Goal: Task Accomplishment & Management: Manage account settings

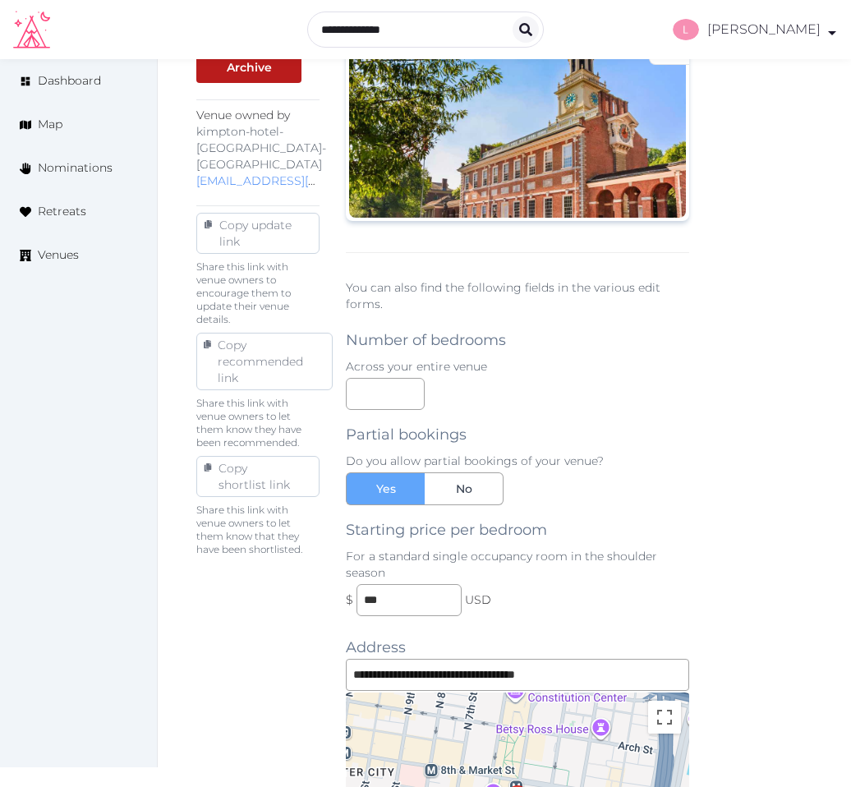
scroll to position [1781, 0]
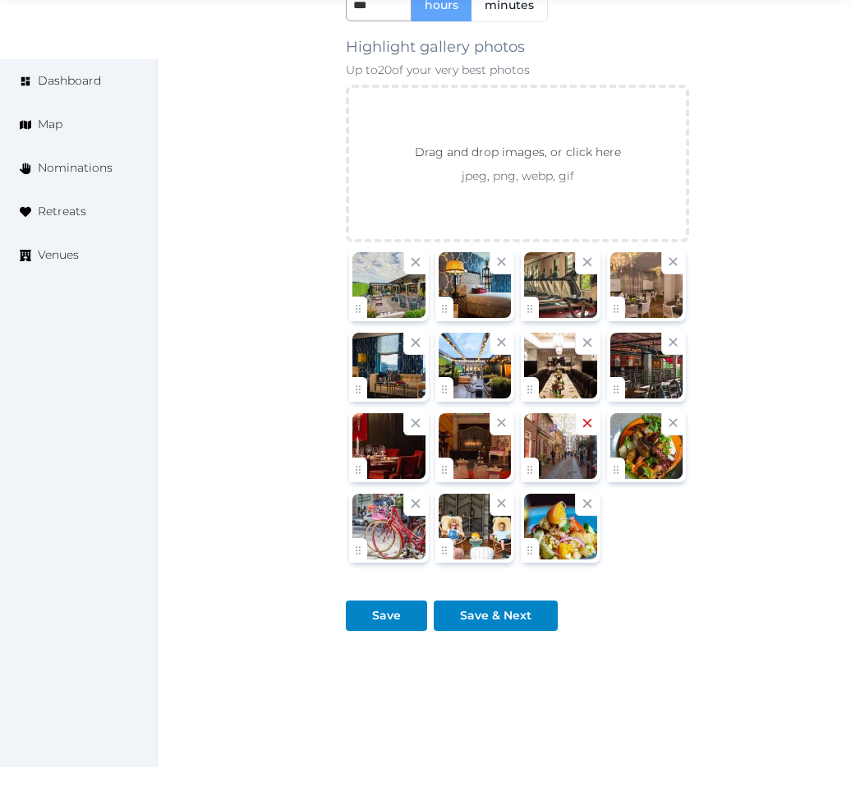
click at [584, 419] on icon at bounding box center [587, 423] width 8 height 8
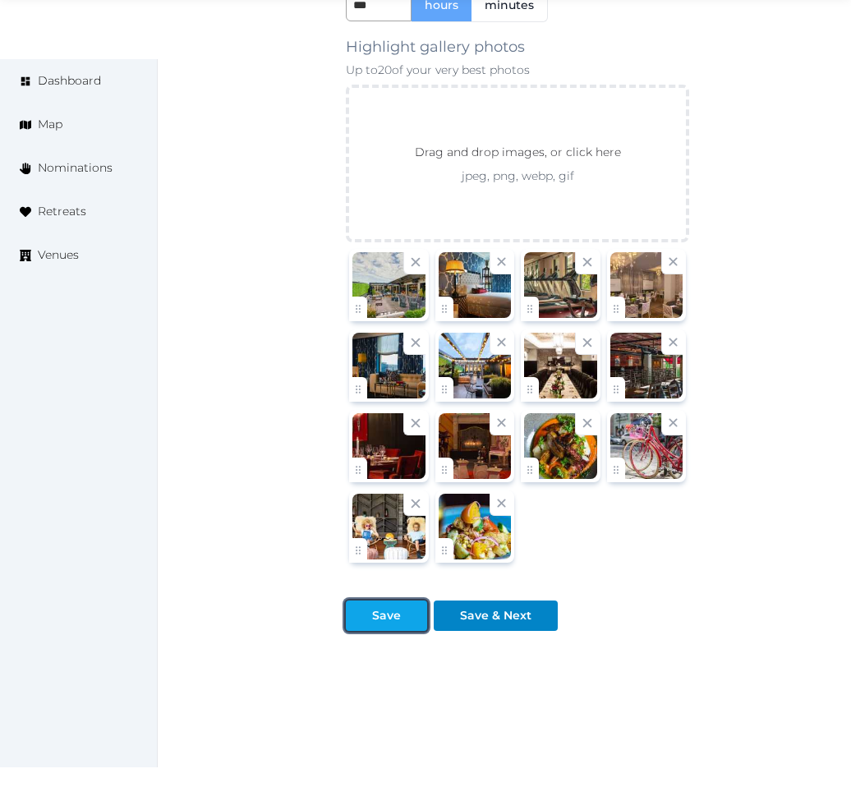
click at [380, 607] on div "Save" at bounding box center [386, 615] width 29 height 17
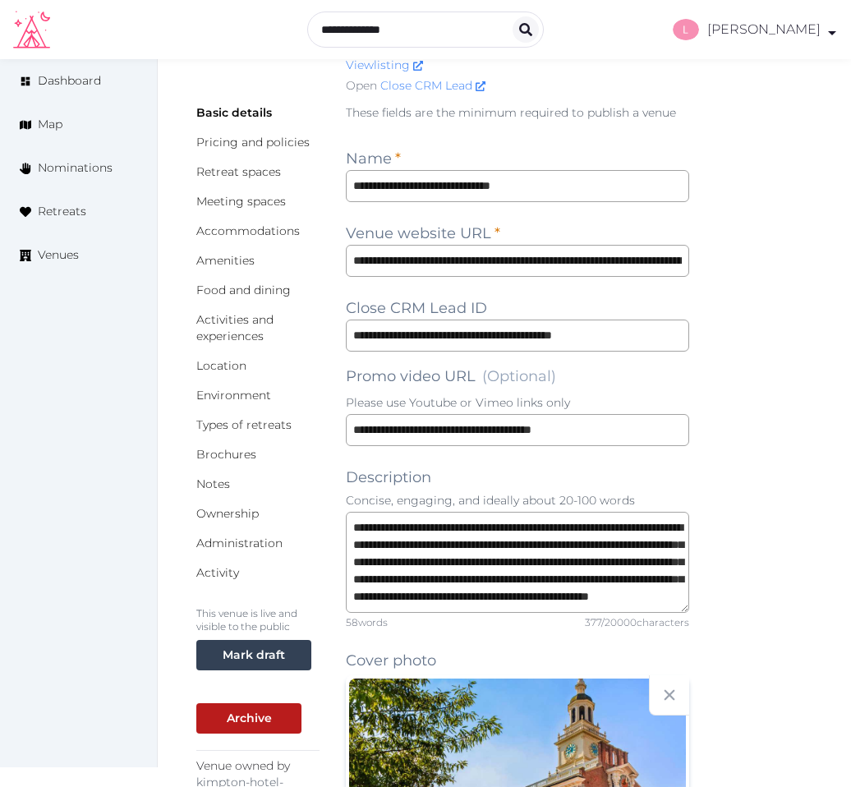
scroll to position [98, 0]
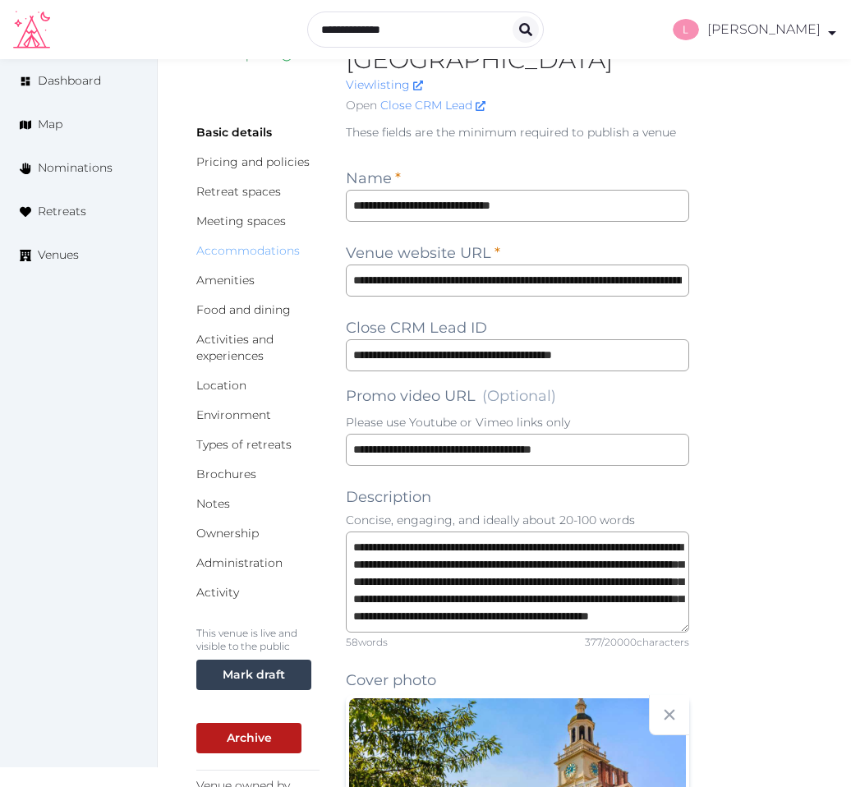
click at [214, 243] on link "Accommodations" at bounding box center [247, 250] width 103 height 15
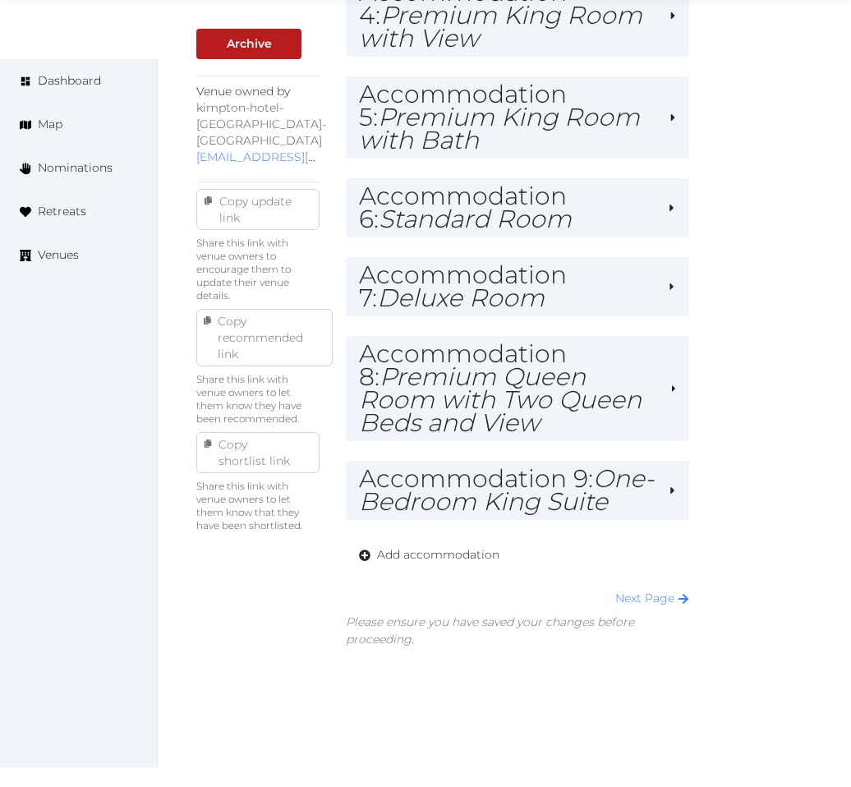
scroll to position [795, 0]
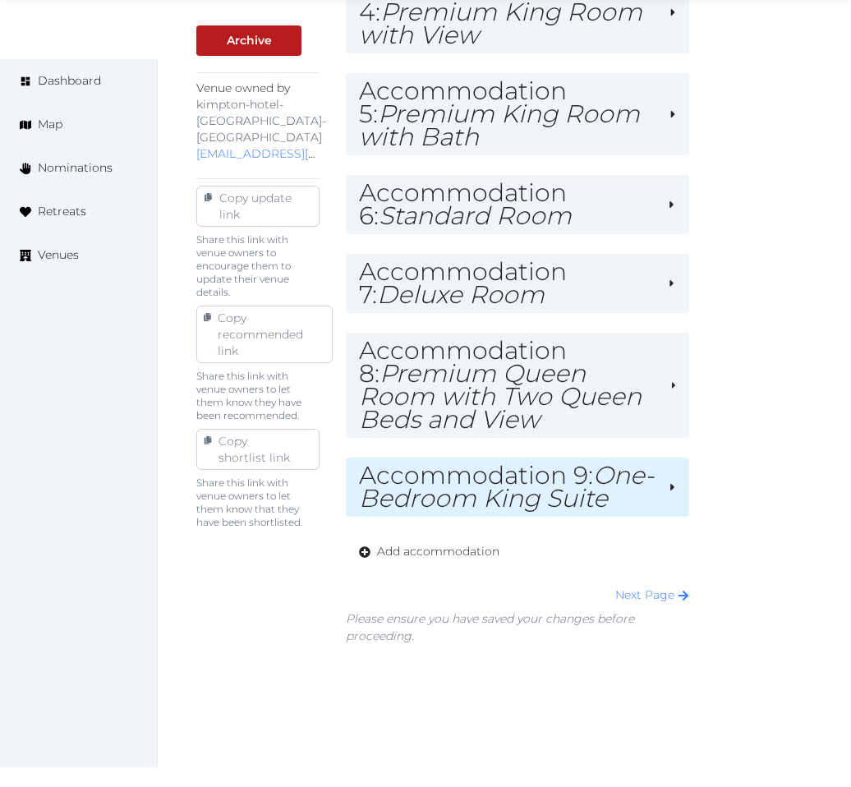
click at [519, 460] on em "One-Bedroom King Suite" at bounding box center [506, 486] width 295 height 53
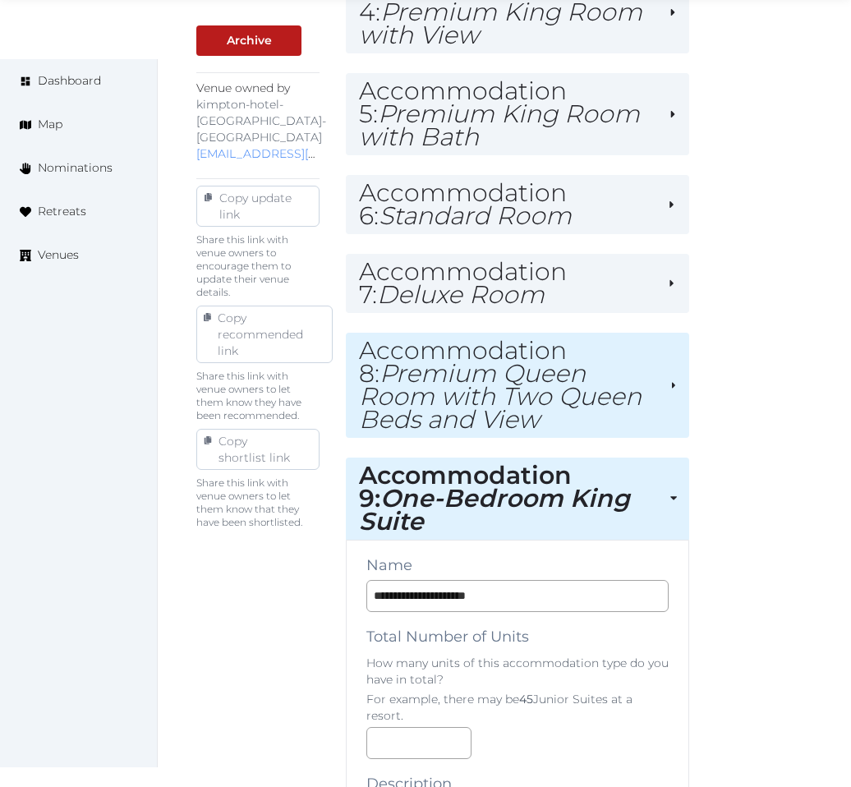
click at [521, 358] on em "Premium Queen Room with Two Queen Beds and View" at bounding box center [500, 396] width 282 height 76
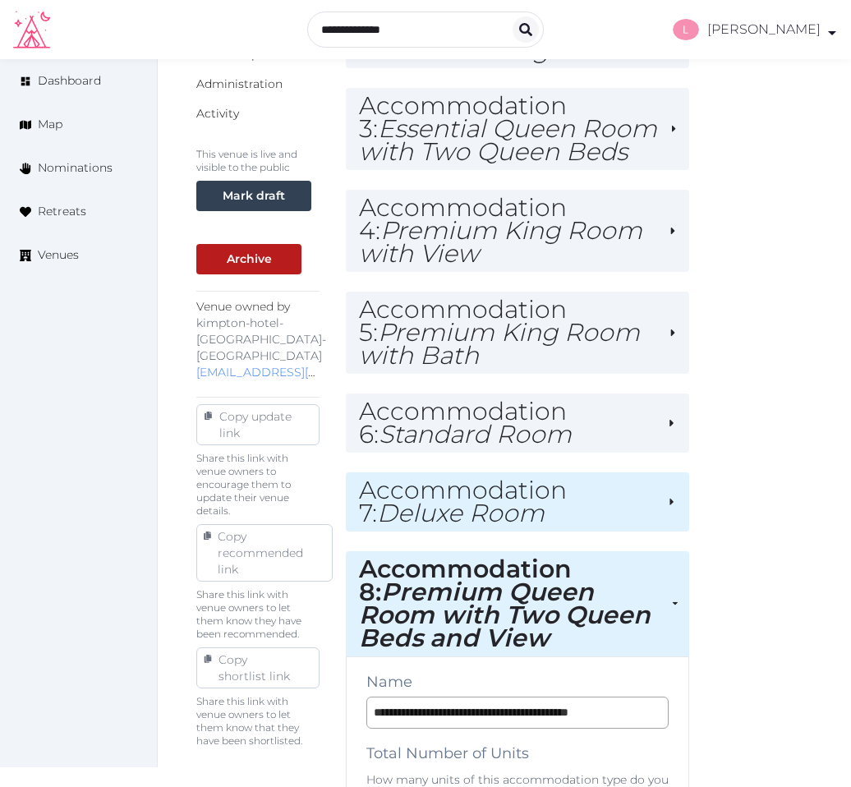
scroll to position [576, 0]
click at [543, 479] on h2 "Accommodation 7 : Deluxe Room" at bounding box center [507, 502] width 296 height 46
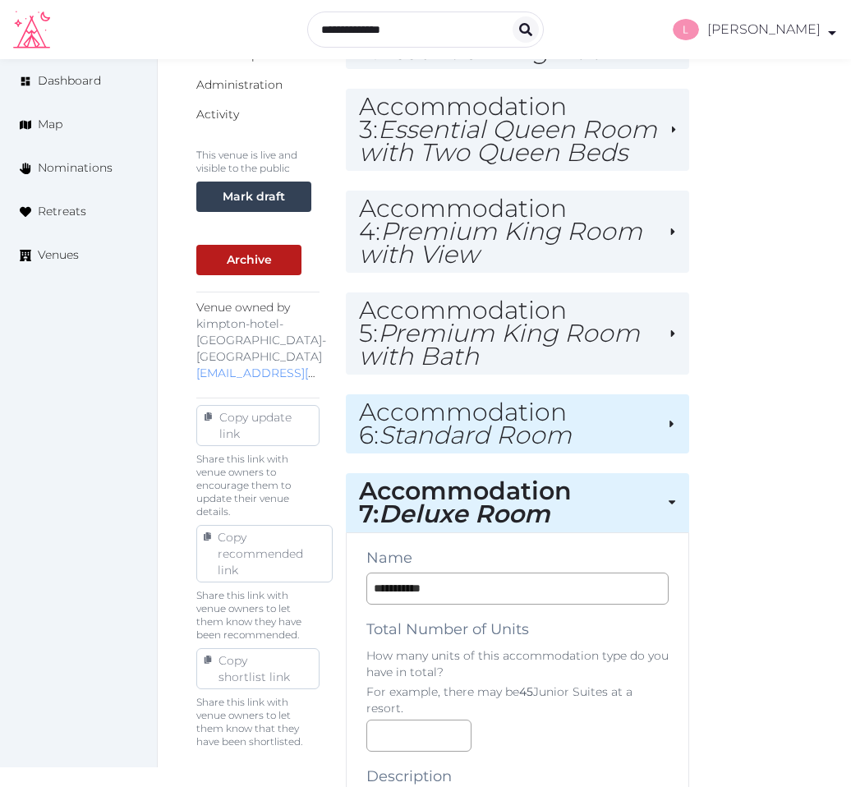
click at [538, 420] on em "Standard Room" at bounding box center [474, 435] width 193 height 30
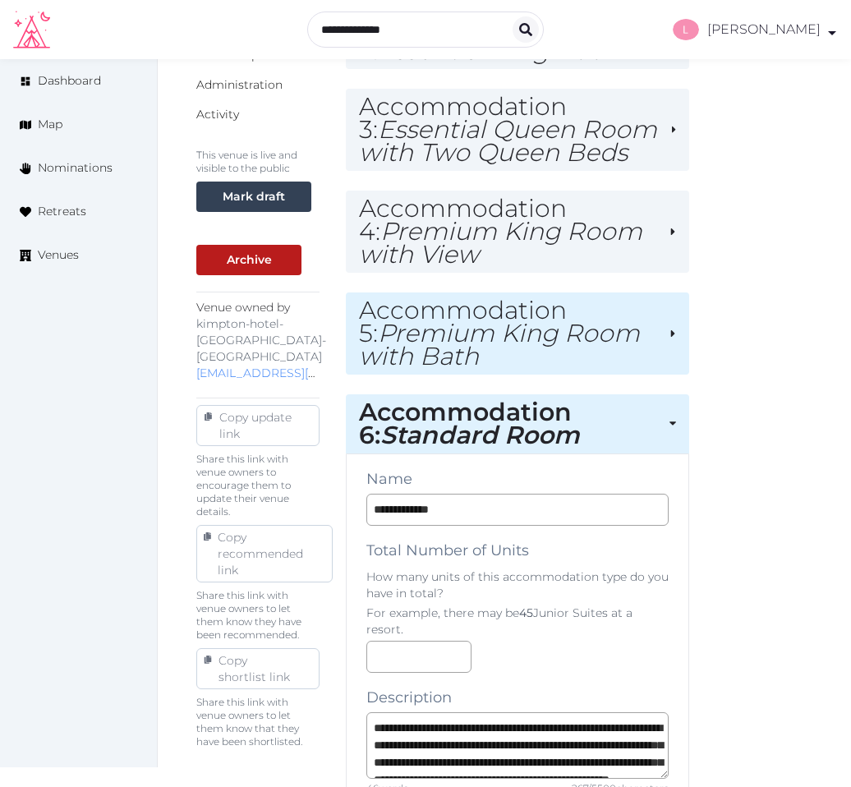
click at [529, 318] on em "Premium King Room with Bath" at bounding box center [499, 344] width 281 height 53
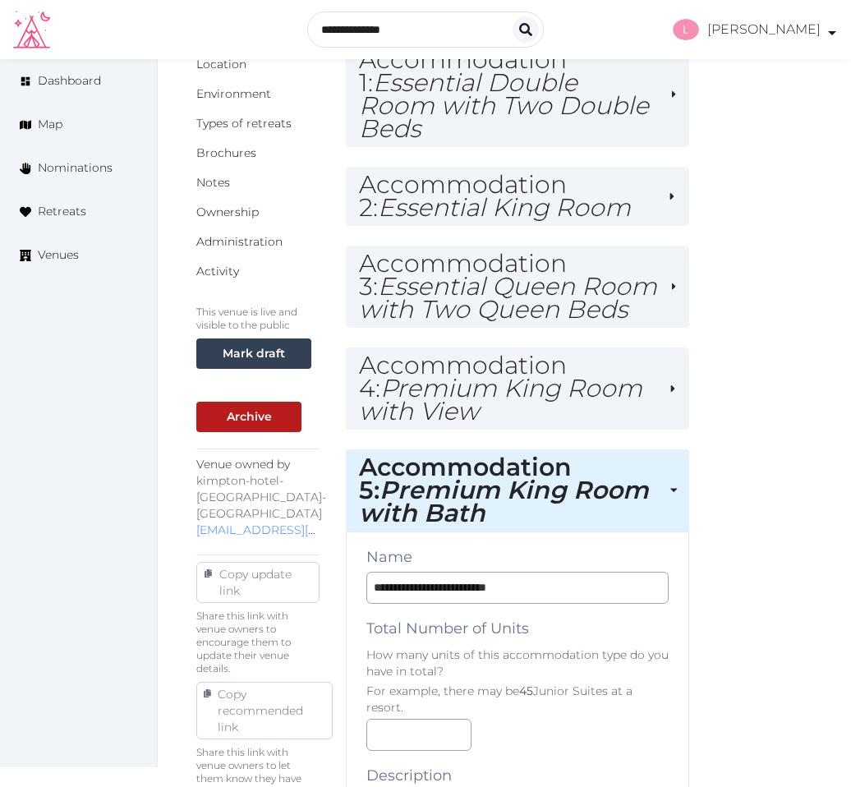
scroll to position [405, 0]
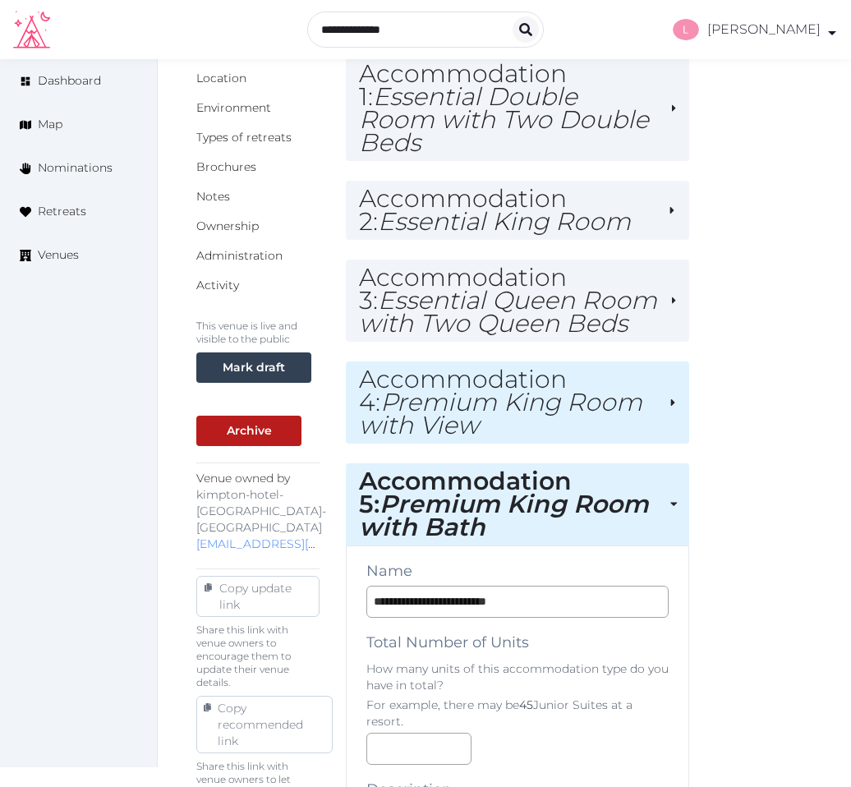
click at [542, 387] on em "Premium King Room with View" at bounding box center [500, 413] width 283 height 53
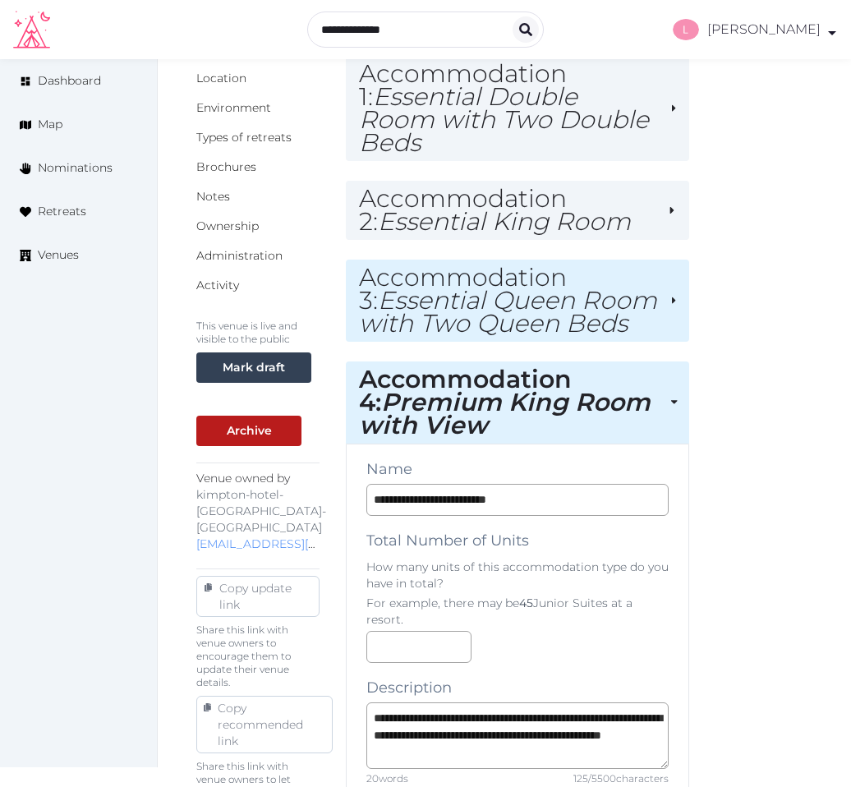
click at [535, 285] on em "Essential Queen Room with Two Queen Beds" at bounding box center [508, 311] width 298 height 53
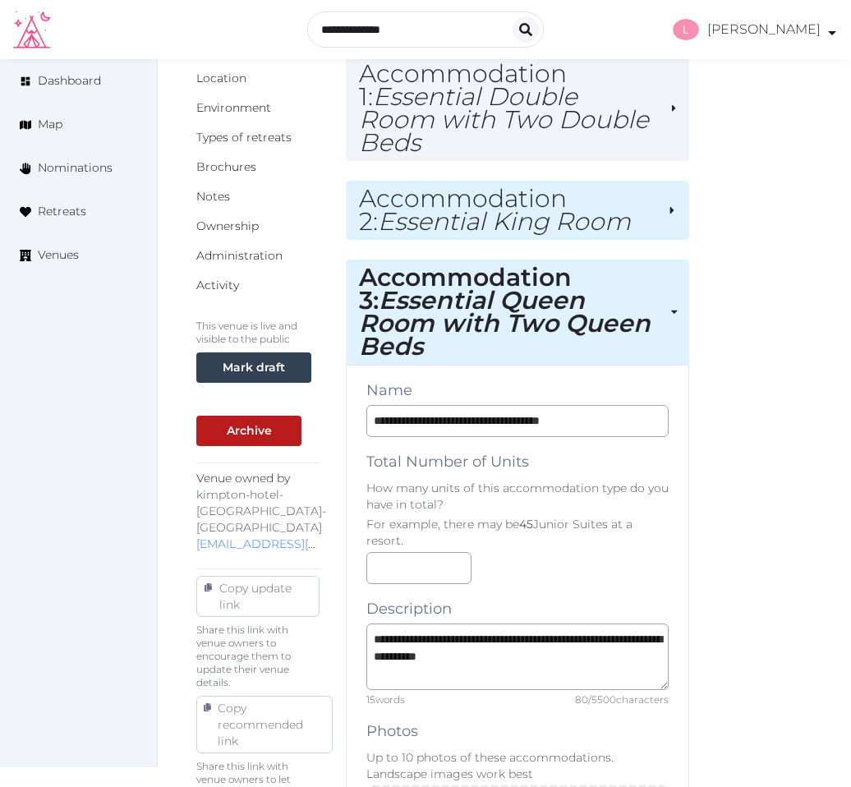
click at [526, 187] on h2 "Accommodation 2 : Essential King Room" at bounding box center [507, 210] width 296 height 46
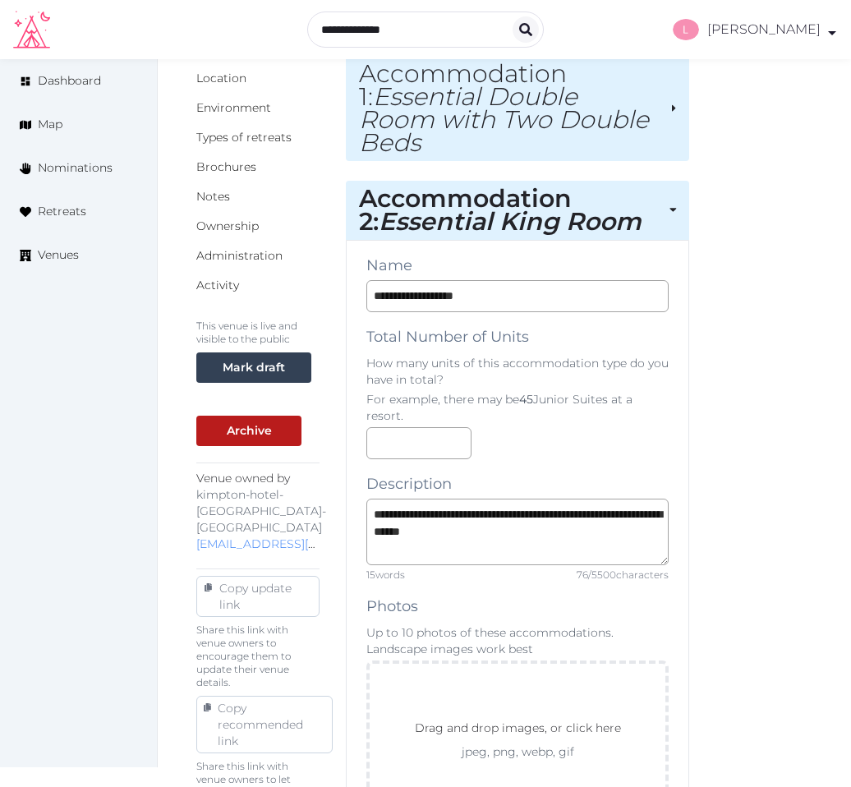
click at [525, 92] on em "Essential Double Room with Two Double Beds" at bounding box center [504, 119] width 290 height 76
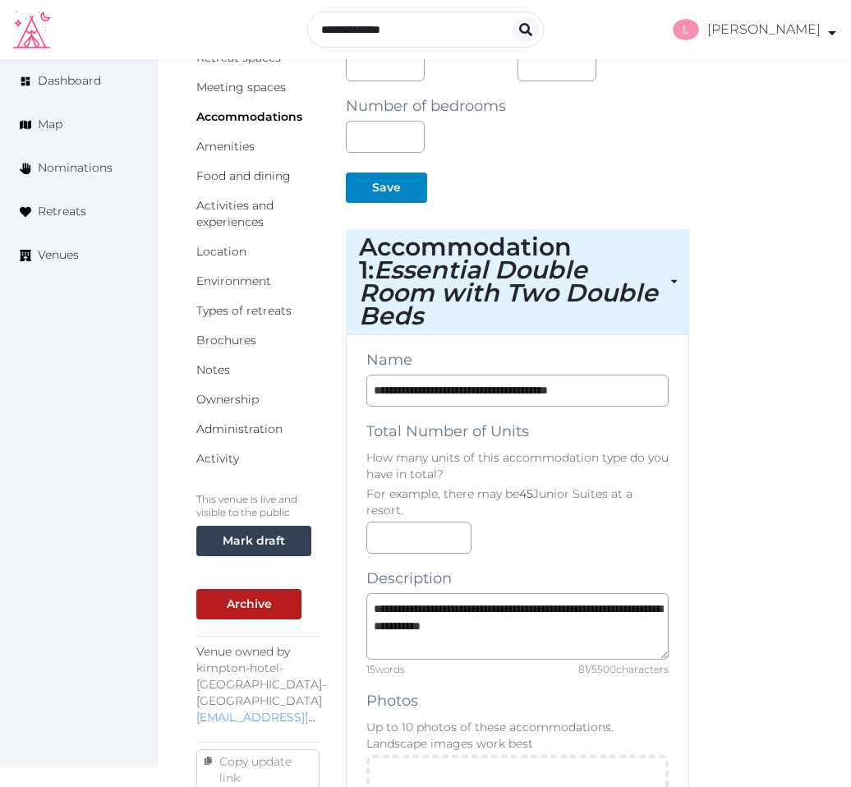
scroll to position [0, 0]
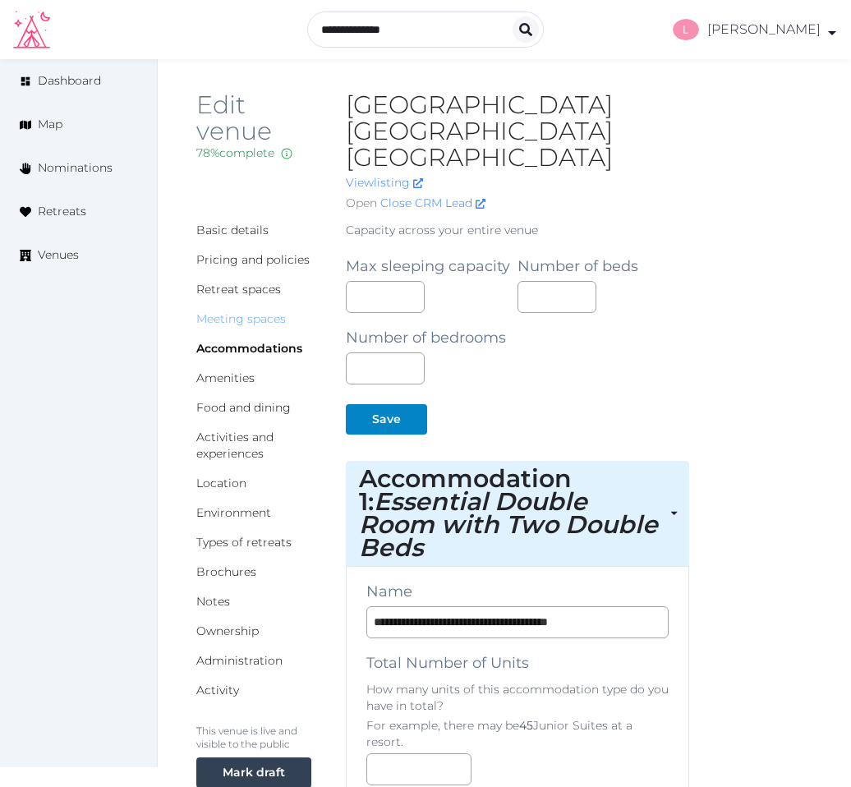
click at [226, 311] on link "Meeting spaces" at bounding box center [240, 318] width 89 height 15
